Goal: Information Seeking & Learning: Learn about a topic

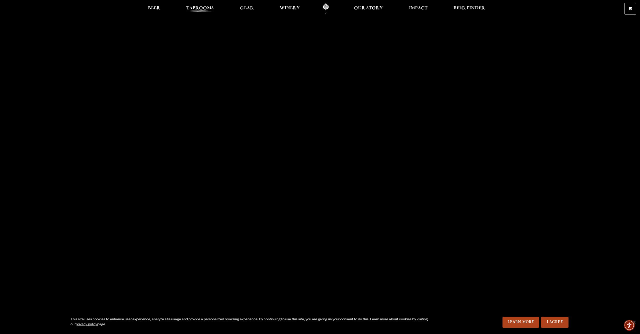
click at [201, 9] on span "Taprooms" at bounding box center [200, 8] width 28 height 4
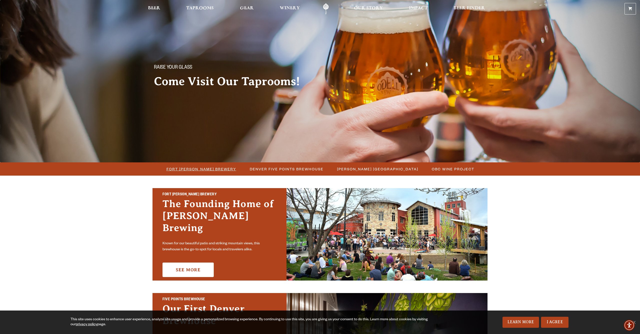
click at [198, 171] on span "Fort [PERSON_NAME] Brewery" at bounding box center [202, 169] width 70 height 7
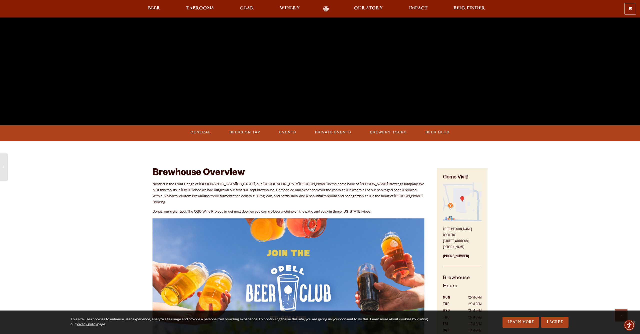
scroll to position [133, 0]
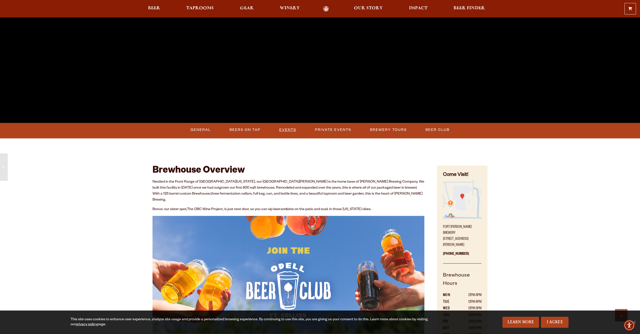
click at [290, 132] on link "Events" at bounding box center [287, 130] width 21 height 12
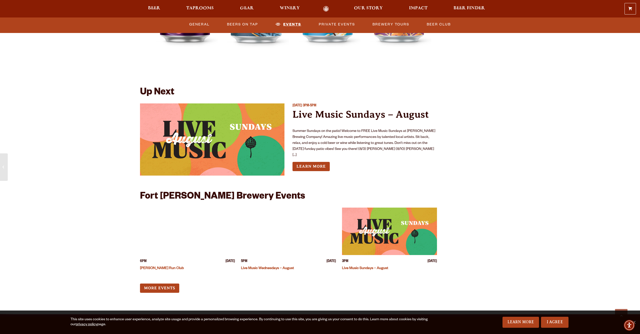
scroll to position [1843, 0]
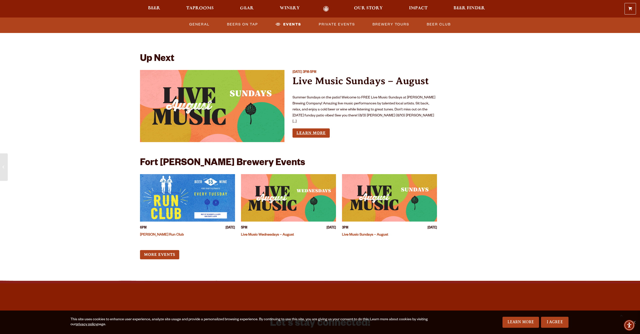
click at [319, 129] on link "Learn More" at bounding box center [311, 133] width 37 height 9
click at [162, 250] on link "More Events" at bounding box center [159, 254] width 39 height 9
